Goal: Task Accomplishment & Management: Use online tool/utility

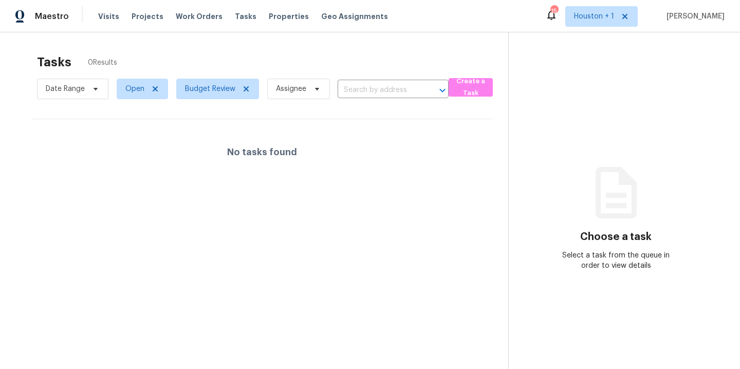
click at [99, 302] on section "Tasks 0 Results Date Range Open Budget Review Assignee ​ Create a Task No tasks…" at bounding box center [262, 225] width 492 height 352
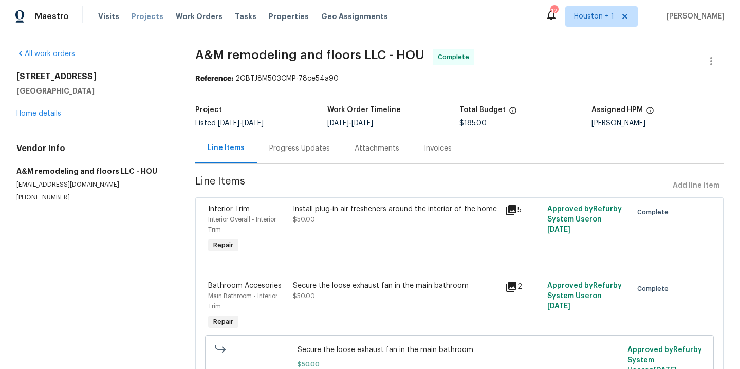
click at [150, 14] on span "Projects" at bounding box center [148, 16] width 32 height 10
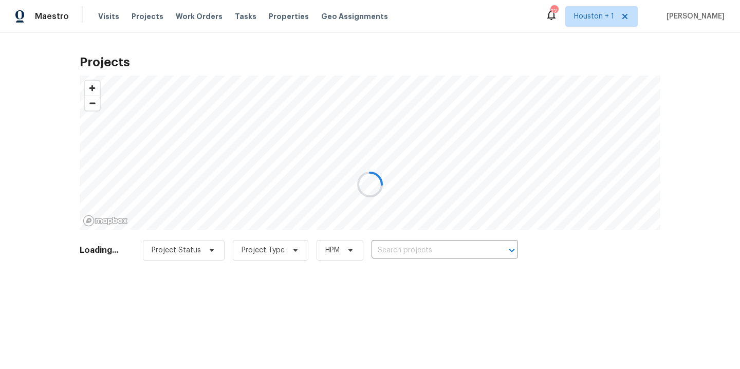
click at [181, 15] on div at bounding box center [370, 184] width 740 height 369
click at [195, 18] on div at bounding box center [370, 184] width 740 height 369
click at [186, 15] on div at bounding box center [370, 184] width 740 height 369
click at [192, 17] on div at bounding box center [370, 184] width 740 height 369
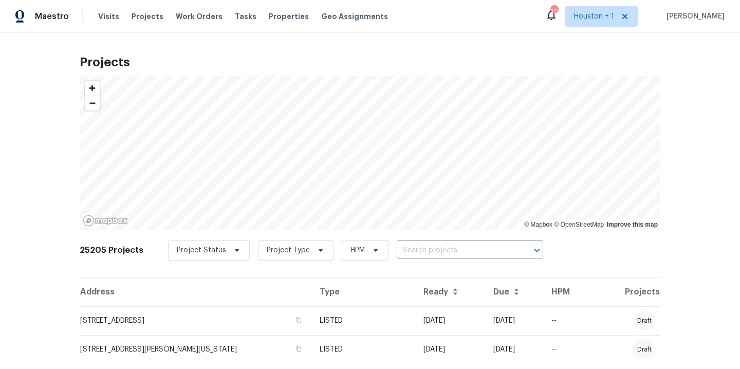
click at [192, 17] on span "Work Orders" at bounding box center [199, 16] width 47 height 10
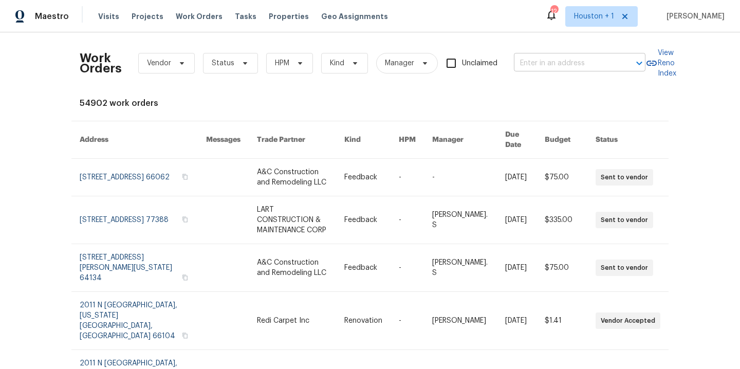
click at [584, 60] on input "text" at bounding box center [565, 63] width 103 height 16
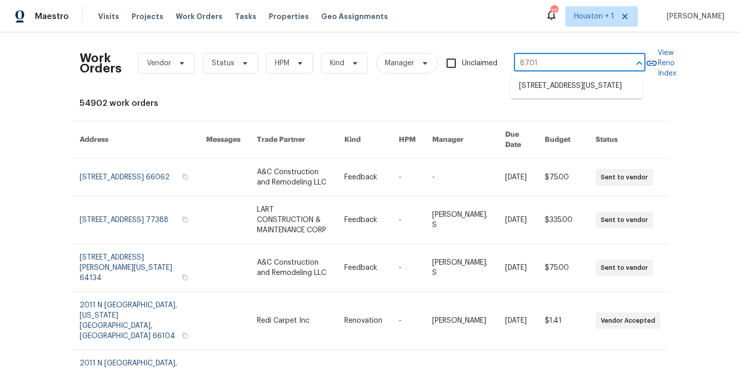
type input "8701 e"
click at [602, 95] on li "[STREET_ADDRESS][US_STATE]" at bounding box center [577, 86] width 132 height 17
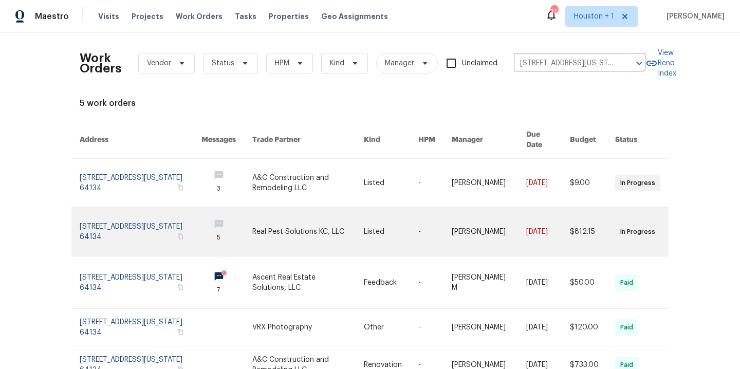
click at [279, 234] on link at bounding box center [308, 232] width 112 height 48
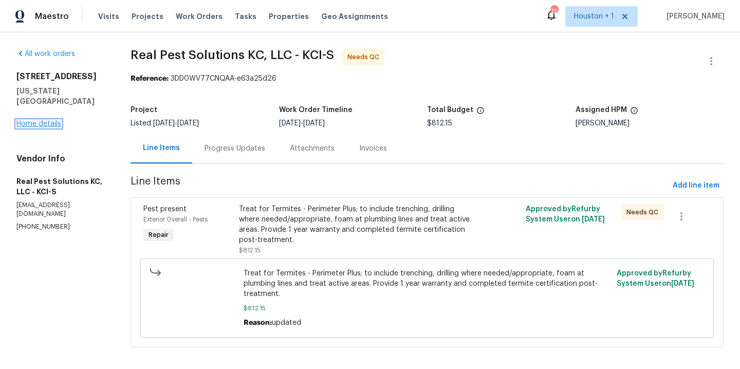
click at [38, 120] on link "Home details" at bounding box center [38, 123] width 45 height 7
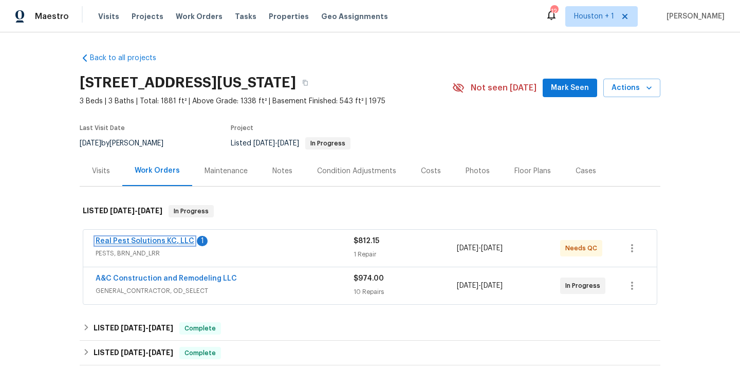
click at [152, 237] on link "Real Pest Solutions KC, LLC" at bounding box center [145, 240] width 99 height 7
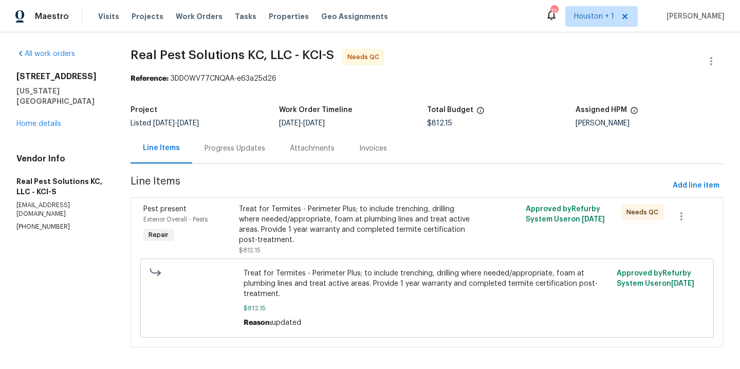
click at [253, 140] on div "Progress Updates" at bounding box center [234, 148] width 85 height 30
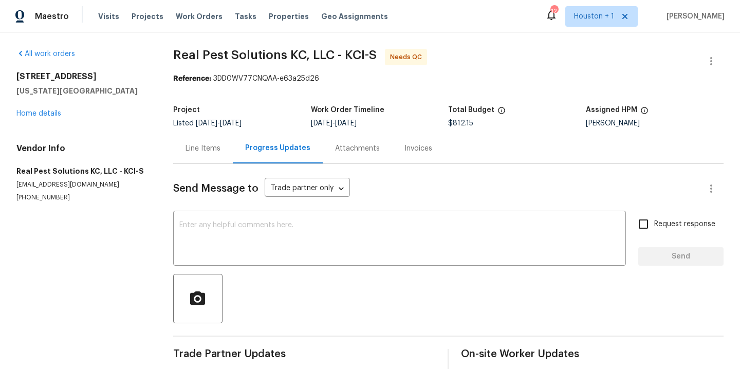
click at [221, 154] on div "Line Items" at bounding box center [203, 148] width 60 height 30
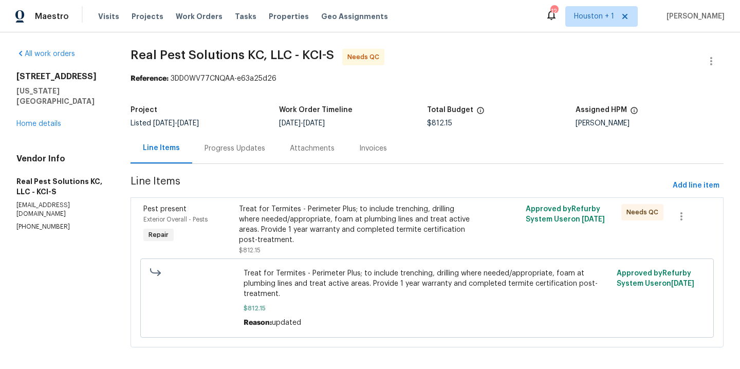
click at [352, 203] on div "Treat for Termites - Perimeter Plus; to include trenching, drilling where neede…" at bounding box center [355, 230] width 239 height 58
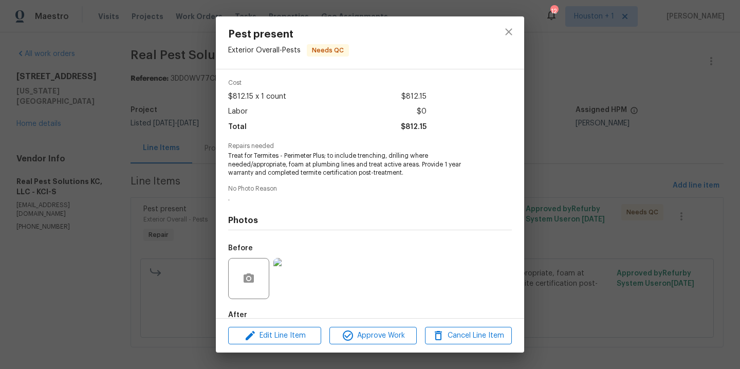
scroll to position [96, 0]
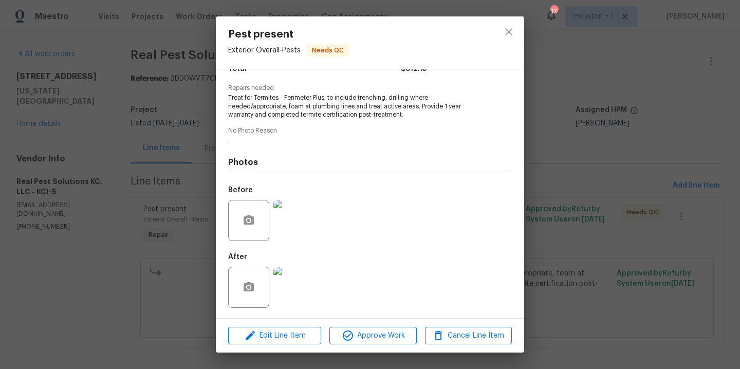
click at [307, 285] on img at bounding box center [293, 287] width 41 height 41
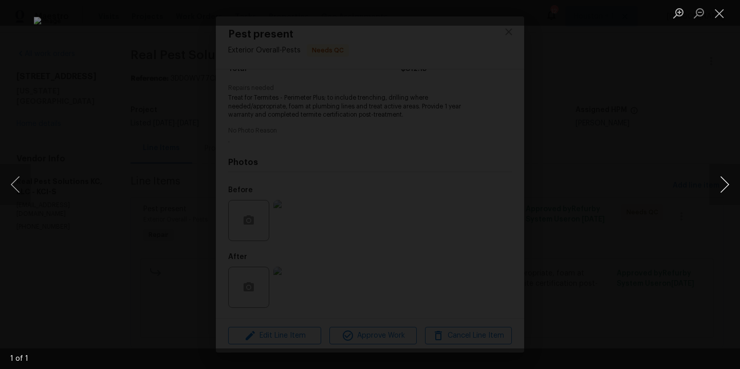
click at [732, 184] on button "Next image" at bounding box center [724, 184] width 31 height 41
click at [608, 180] on img "Lightbox" at bounding box center [370, 185] width 673 height 336
click at [675, 105] on div "Lightbox" at bounding box center [370, 184] width 740 height 369
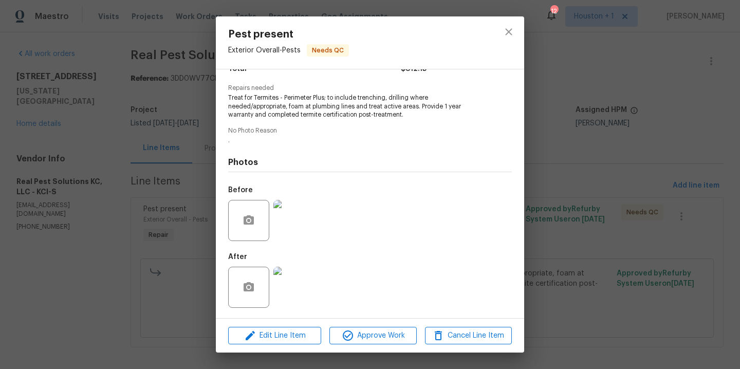
click at [309, 228] on img at bounding box center [293, 220] width 41 height 41
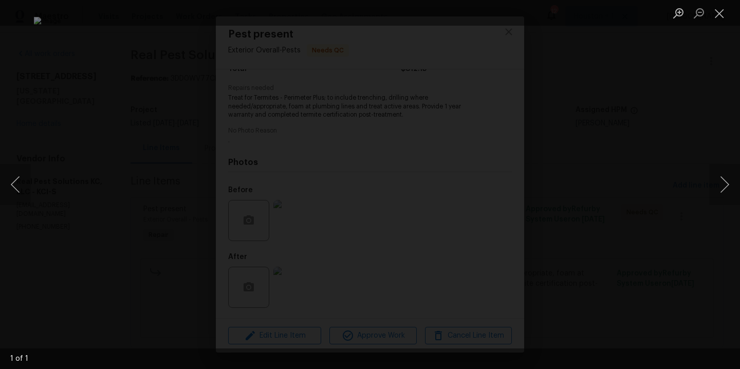
click at [677, 90] on div "Lightbox" at bounding box center [370, 184] width 740 height 369
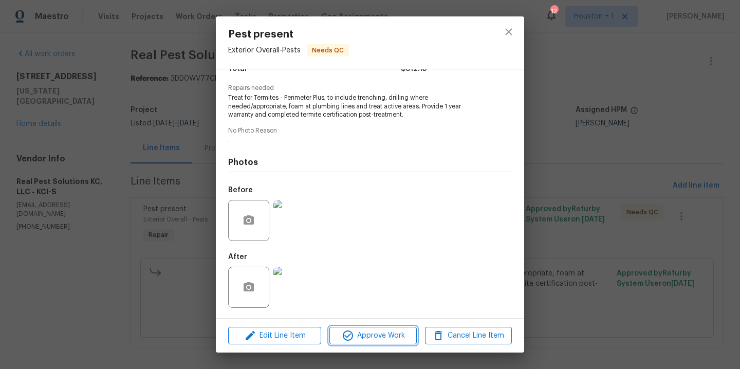
click at [372, 341] on span "Approve Work" at bounding box center [372, 335] width 81 height 13
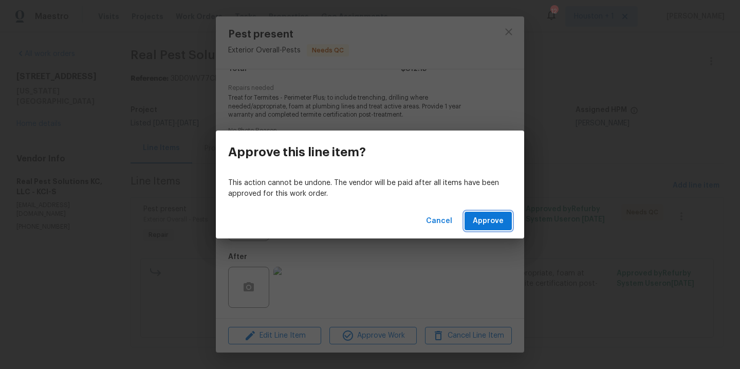
click at [490, 213] on button "Approve" at bounding box center [488, 221] width 47 height 19
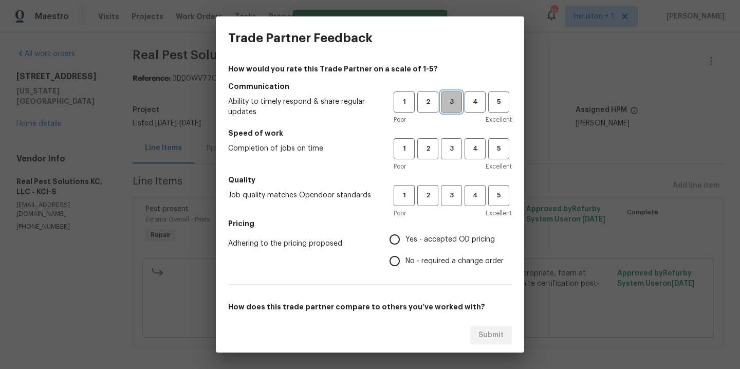
click at [441, 94] on button "3" at bounding box center [451, 101] width 21 height 21
click at [445, 138] on h5 "Speed of work" at bounding box center [370, 133] width 284 height 10
click at [447, 160] on div "1 2 3 4 5 Poor Excellent" at bounding box center [453, 154] width 118 height 33
click at [445, 197] on span "3" at bounding box center [451, 196] width 19 height 12
click at [443, 159] on button "3" at bounding box center [451, 148] width 21 height 21
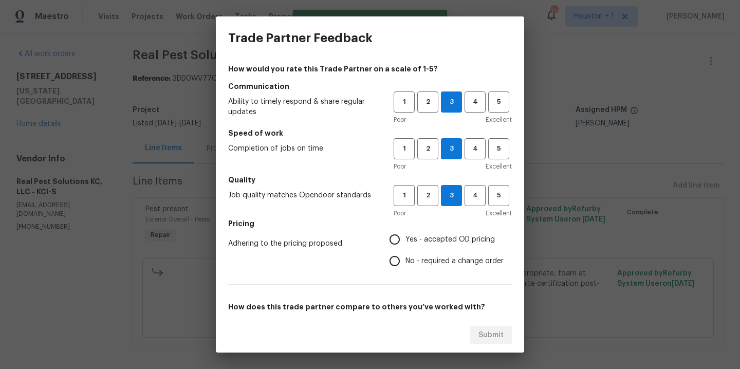
click at [433, 240] on span "Yes - accepted OD pricing" at bounding box center [449, 239] width 89 height 11
click at [405, 240] on input "Yes - accepted OD pricing" at bounding box center [395, 240] width 22 height 22
radio input "true"
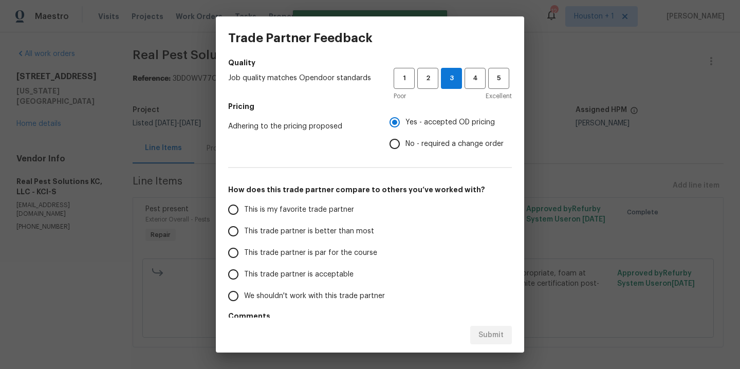
scroll to position [153, 0]
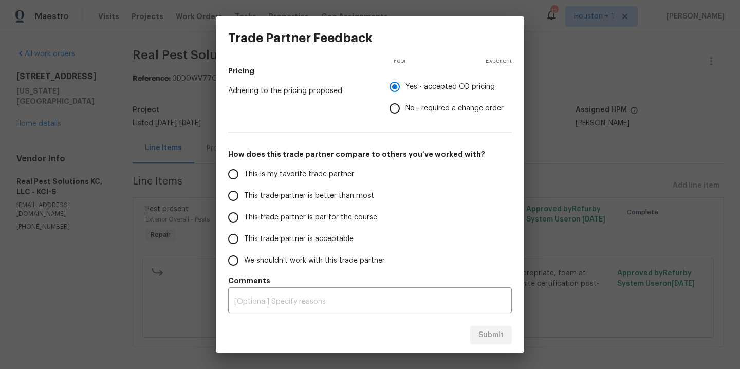
click at [273, 179] on span "This is my favorite trade partner" at bounding box center [299, 174] width 110 height 11
click at [244, 179] on input "This is my favorite trade partner" at bounding box center [233, 174] width 22 height 22
click at [507, 323] on div "Submit" at bounding box center [370, 335] width 308 height 35
click at [493, 340] on span "Submit" at bounding box center [490, 335] width 25 height 13
radio input "true"
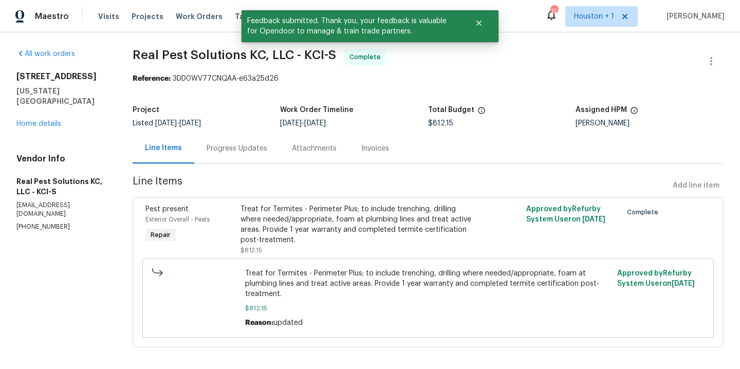
click at [238, 154] on div "Progress Updates" at bounding box center [236, 148] width 85 height 30
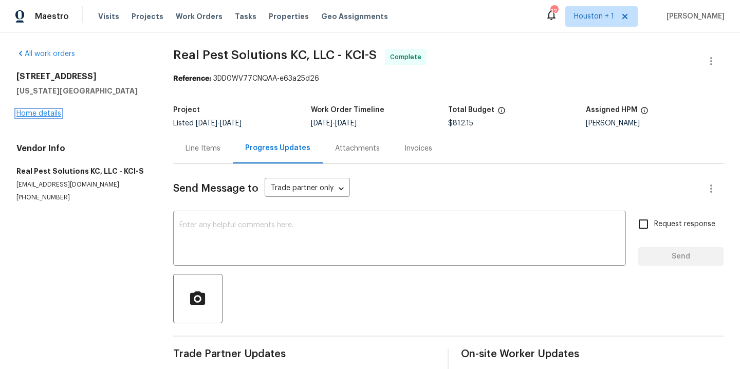
click at [48, 114] on link "Home details" at bounding box center [38, 113] width 45 height 7
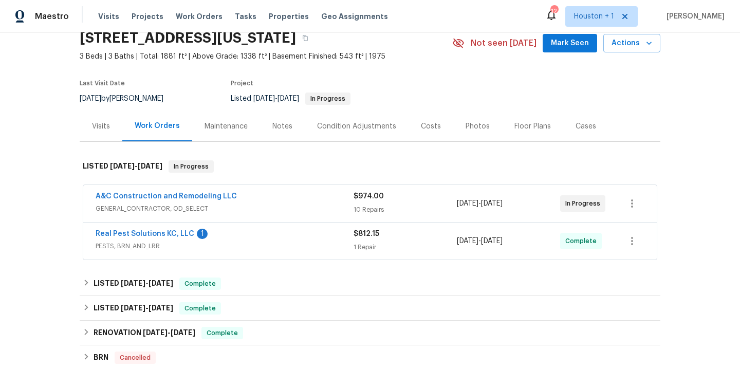
scroll to position [76, 0]
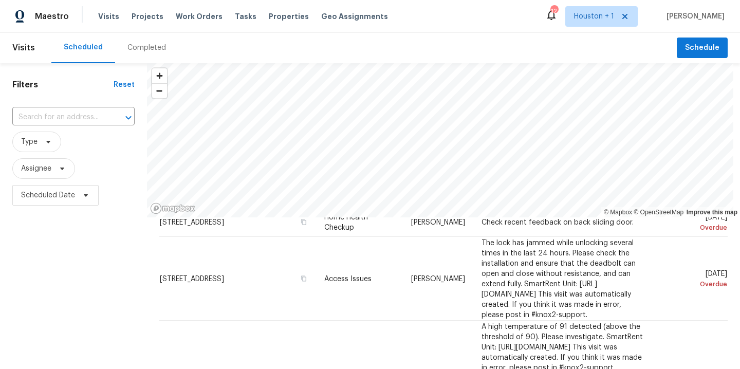
scroll to position [133, 0]
